Goal: Complete application form: Complete application form

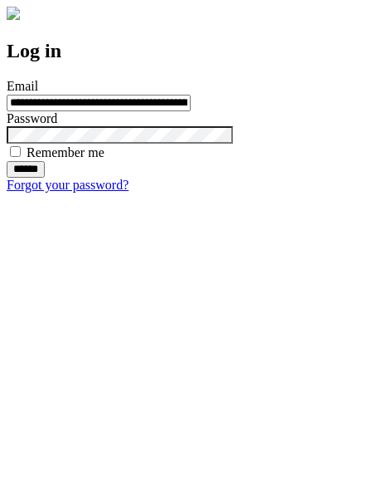
type input "**********"
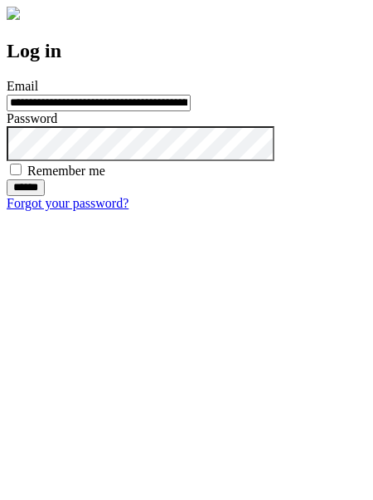
click at [45, 196] on input "******" at bounding box center [26, 187] width 38 height 17
